Goal: Task Accomplishment & Management: Use online tool/utility

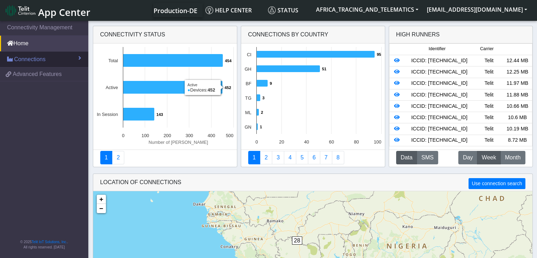
click at [57, 59] on link "Connections" at bounding box center [44, 60] width 88 height 16
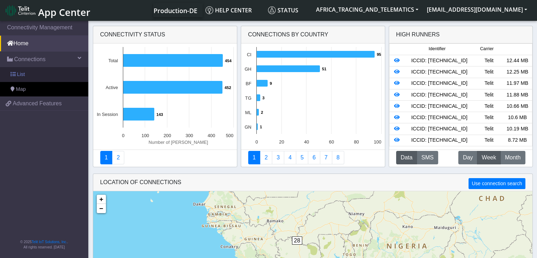
click at [31, 73] on link "List" at bounding box center [44, 74] width 88 height 15
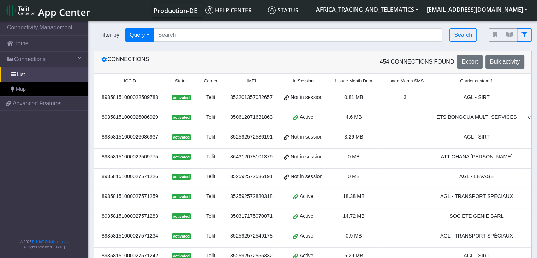
click at [144, 96] on div "89358151000022509783" at bounding box center [130, 98] width 64 height 8
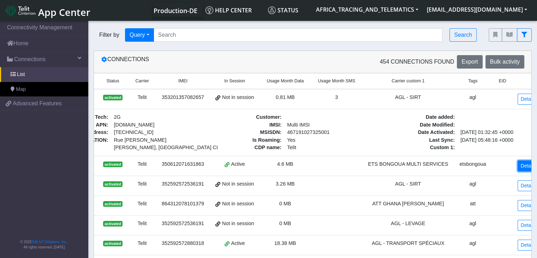
click at [518, 166] on link "Details" at bounding box center [529, 165] width 22 height 11
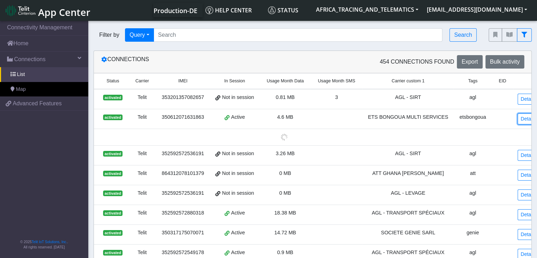
scroll to position [0, 67]
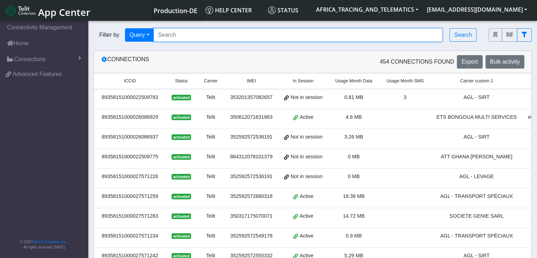
click at [180, 36] on input "Search..." at bounding box center [298, 34] width 289 height 13
paste input "89358151000027572422"
type input "89358151000027572422"
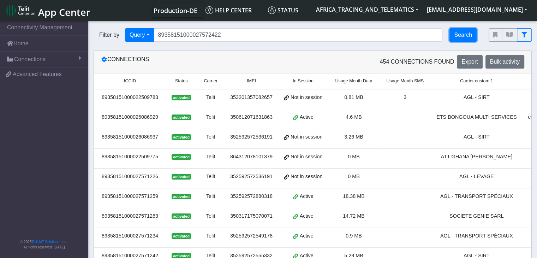
click at [472, 34] on button "Search" at bounding box center [463, 34] width 27 height 13
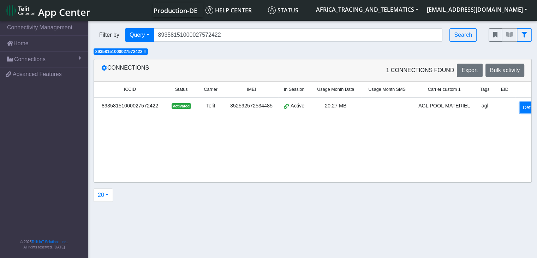
click at [521, 107] on link "Details" at bounding box center [531, 107] width 22 height 11
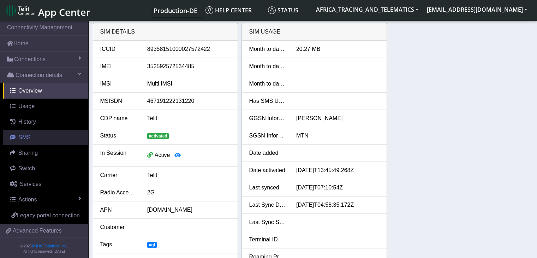
drag, startPoint x: 32, startPoint y: 139, endPoint x: 63, endPoint y: 138, distance: 31.4
click at [32, 139] on link "SMS" at bounding box center [45, 138] width 85 height 16
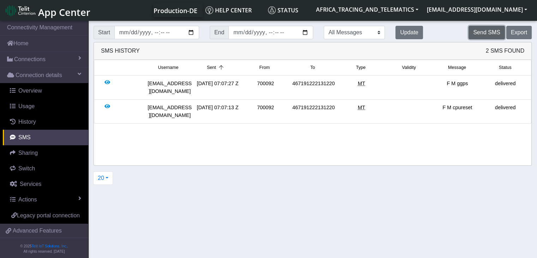
click at [489, 34] on button "Send SMS" at bounding box center [487, 32] width 36 height 13
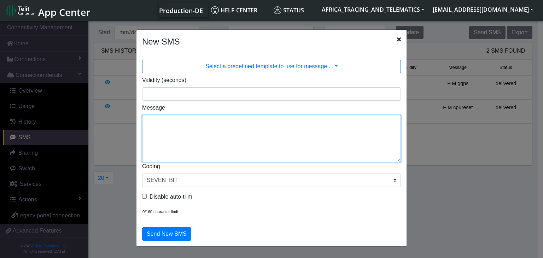
click at [180, 126] on textarea "Message" at bounding box center [271, 138] width 259 height 47
type textarea "F M web_connect"
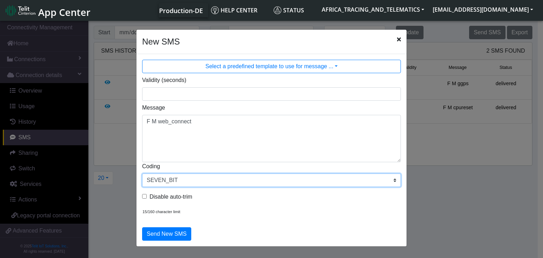
click at [172, 183] on select "SEVEN_BIT EIGHT_BIT UCS2" at bounding box center [271, 179] width 259 height 13
click at [173, 183] on select "SEVEN_BIT EIGHT_BIT UCS2" at bounding box center [271, 179] width 259 height 13
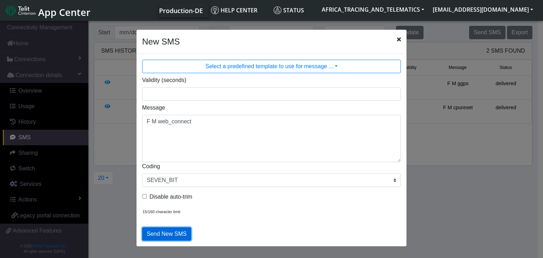
click at [169, 236] on button "Send New SMS" at bounding box center [166, 233] width 49 height 13
